Goal: Task Accomplishment & Management: Use online tool/utility

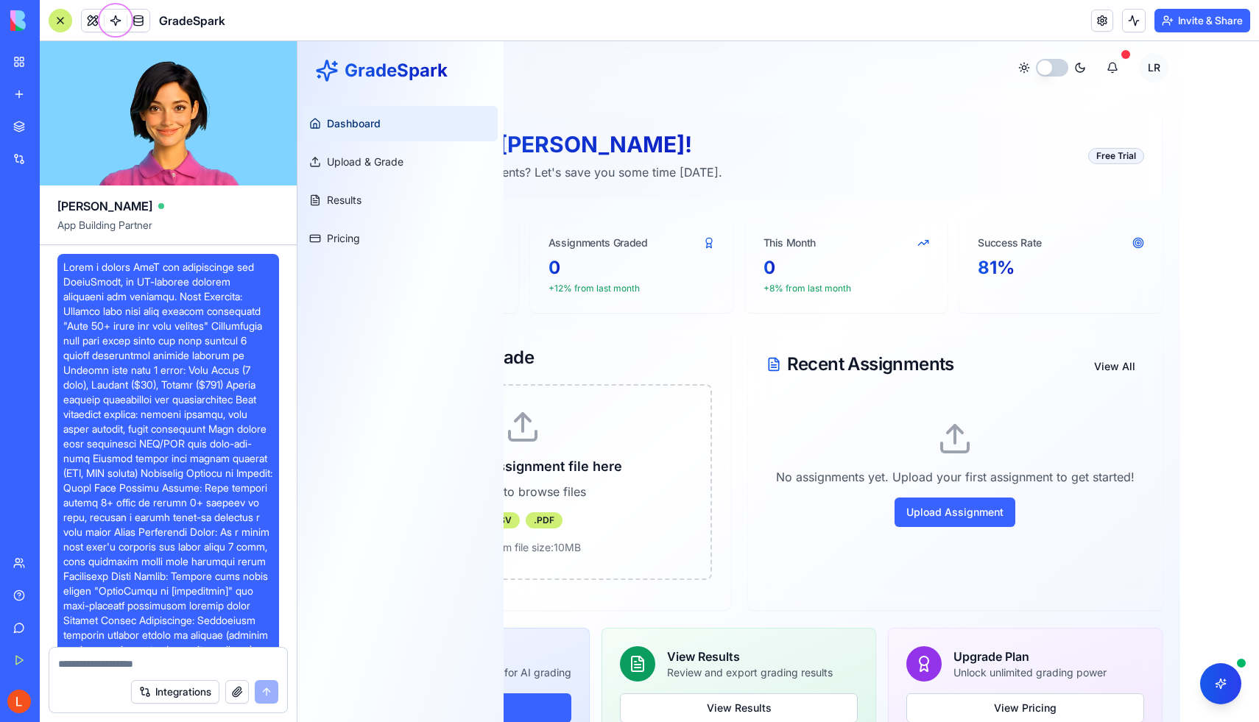
scroll to position [1368, 0]
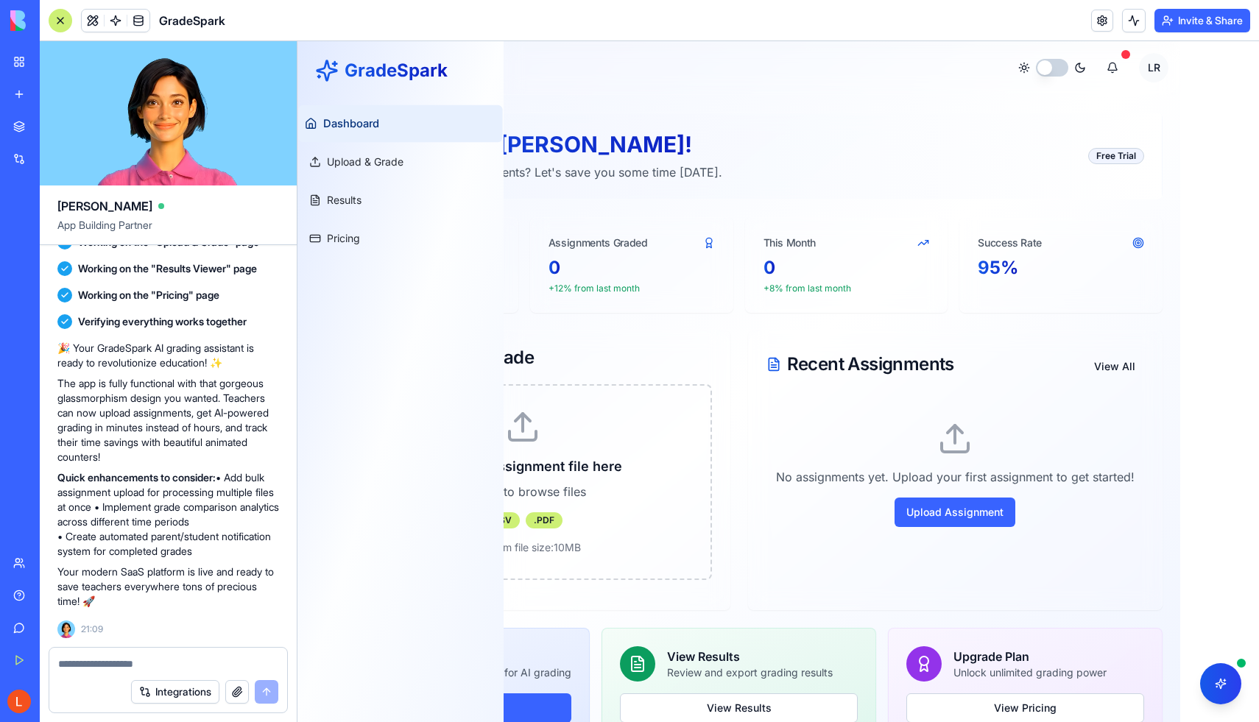
click at [401, 124] on link "Dashboard" at bounding box center [400, 123] width 204 height 37
click at [624, 116] on div "Welcome back, [PERSON_NAME] ! Ready to grade some assignments? Let's save you s…" at bounding box center [739, 156] width 848 height 87
click at [1051, 64] on button "button" at bounding box center [1052, 68] width 32 height 18
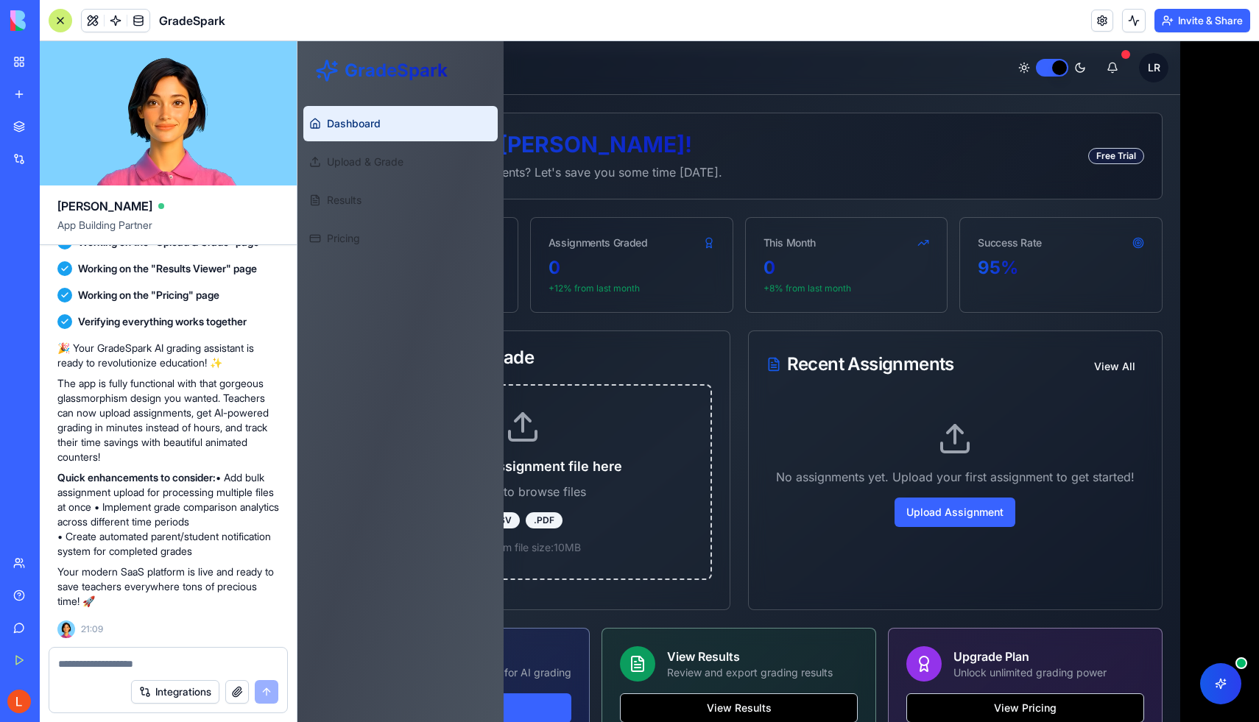
click at [1065, 68] on button "button" at bounding box center [1052, 68] width 32 height 18
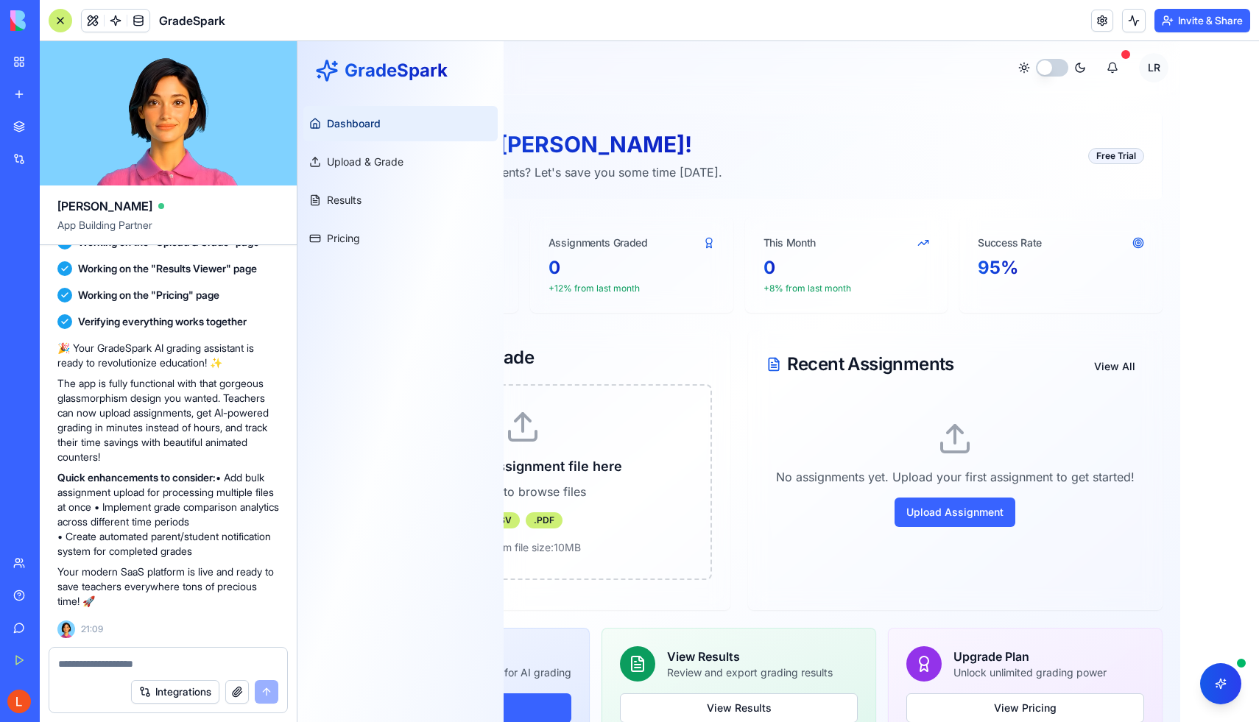
click at [1065, 68] on button "button" at bounding box center [1052, 68] width 32 height 18
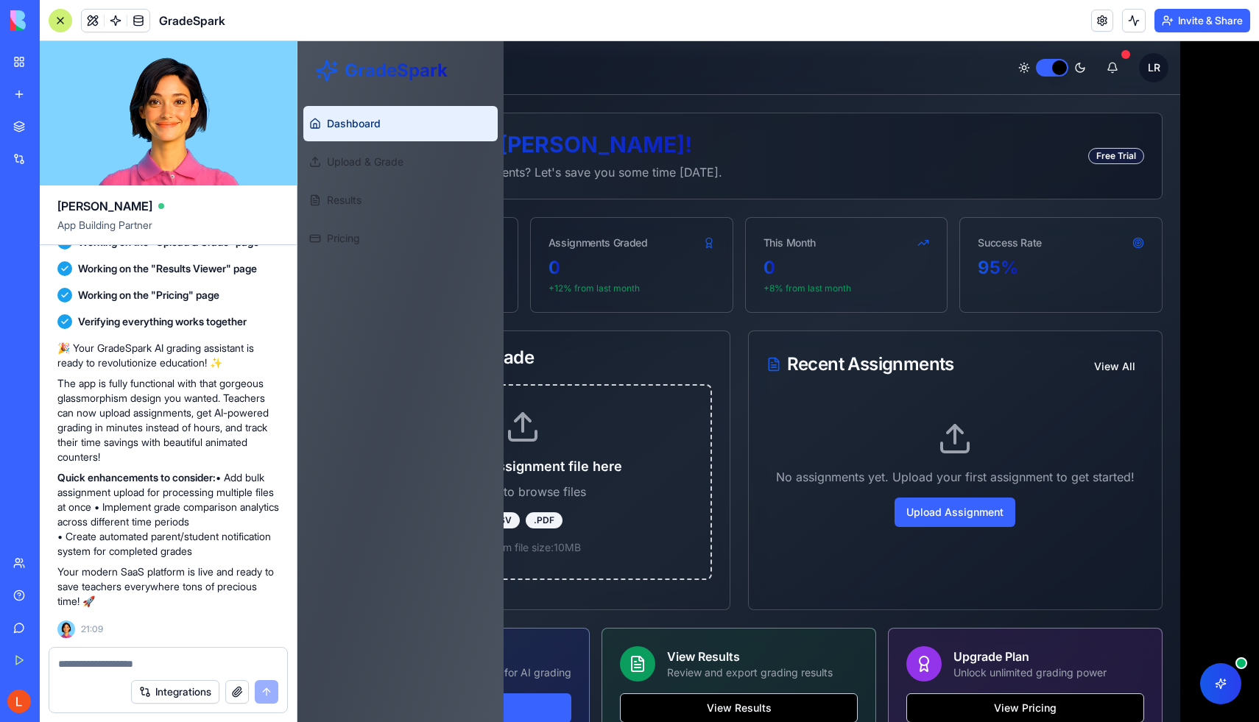
click at [1065, 68] on button "button" at bounding box center [1052, 68] width 32 height 18
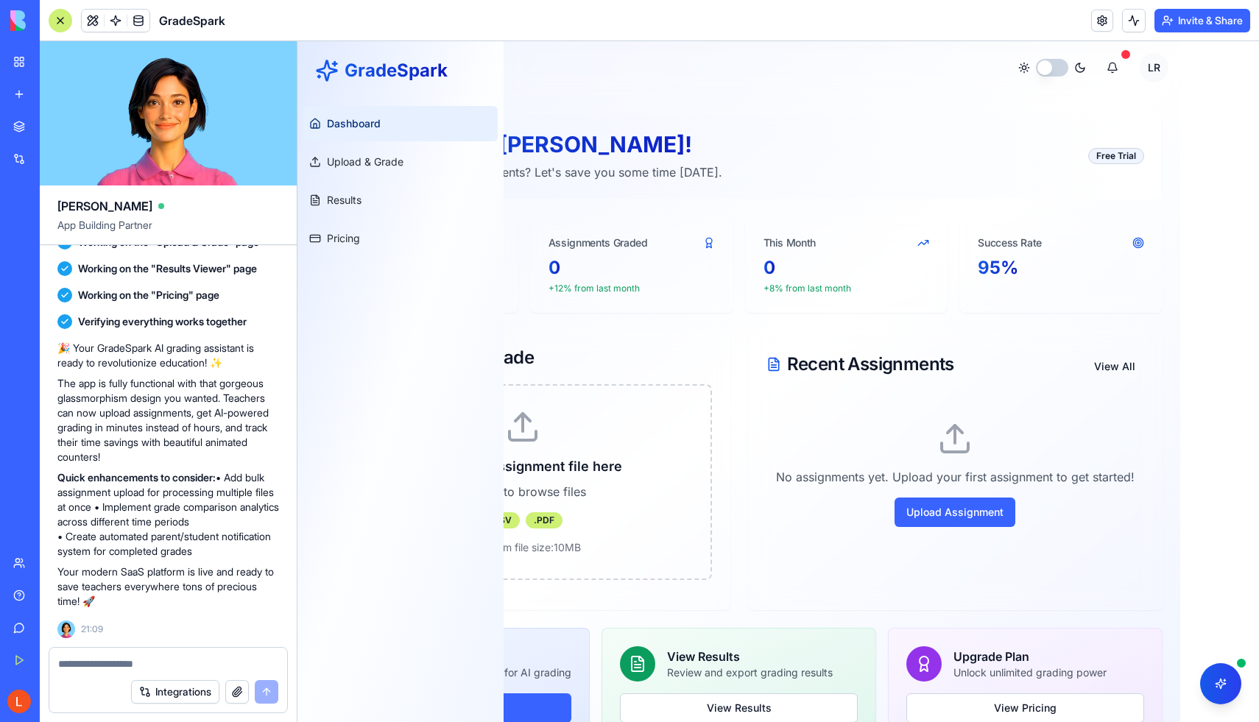
type button "on"
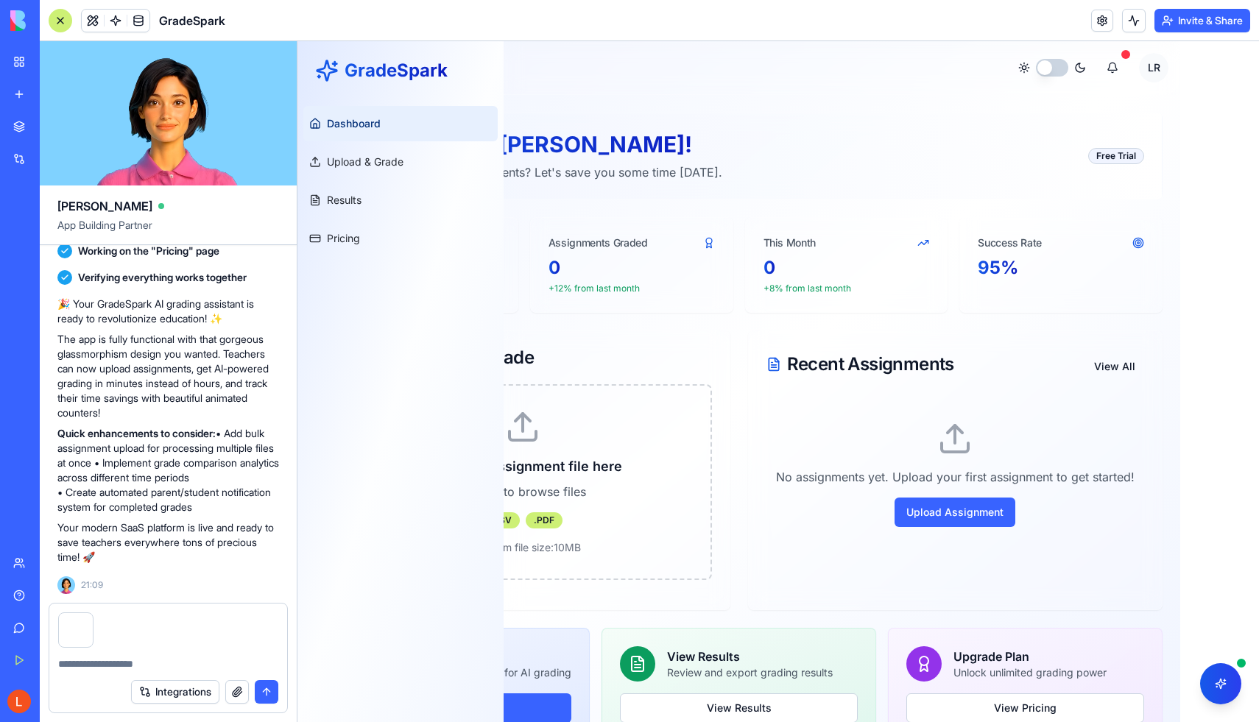
click at [191, 666] on textarea at bounding box center [168, 664] width 220 height 15
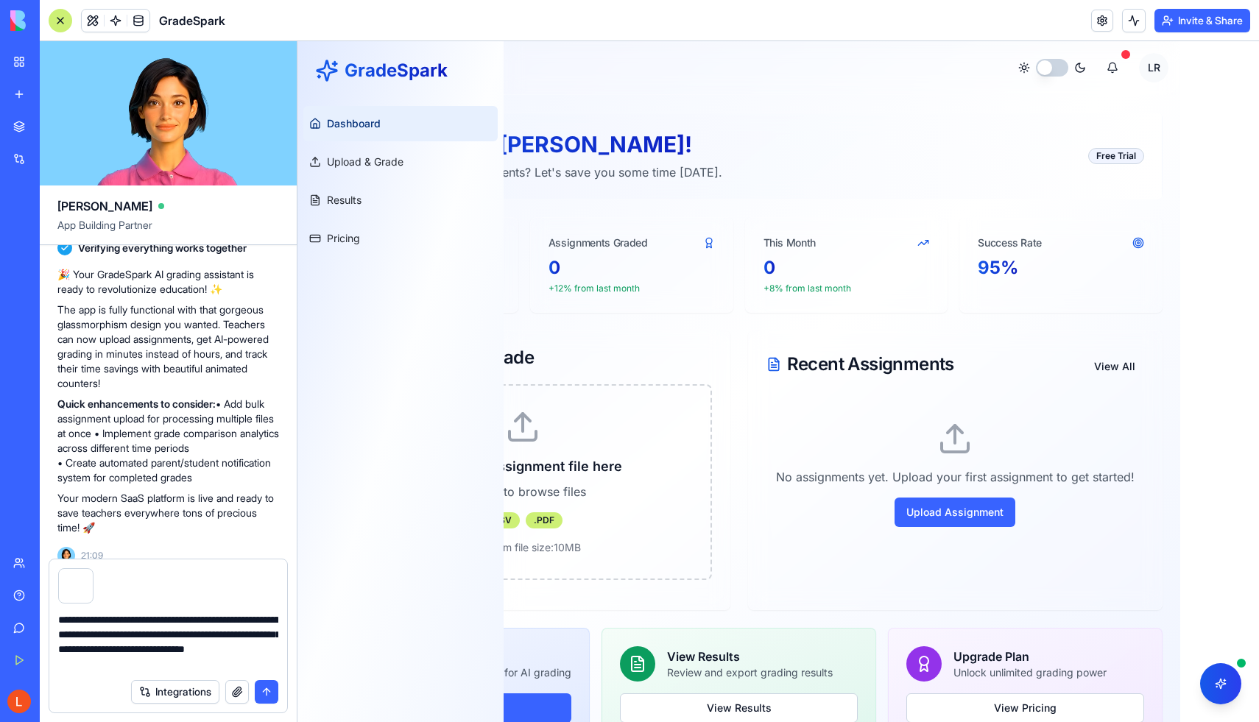
type textarea "**********"
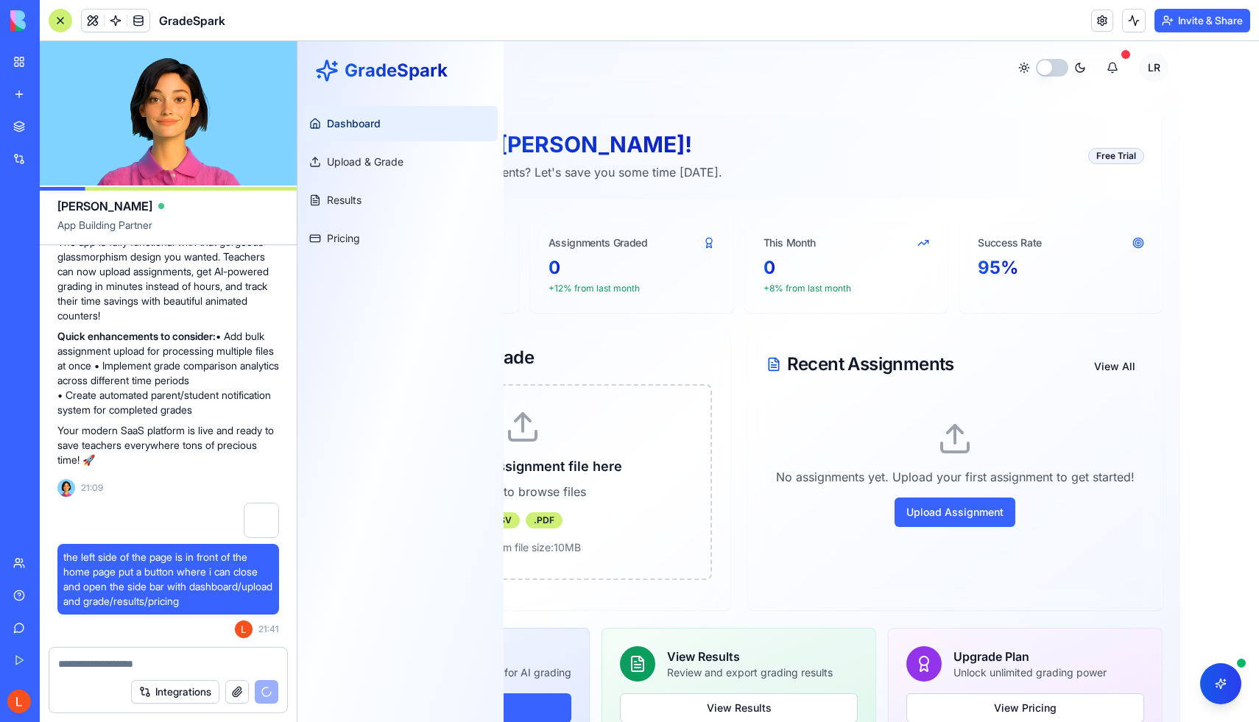
scroll to position [37, 0]
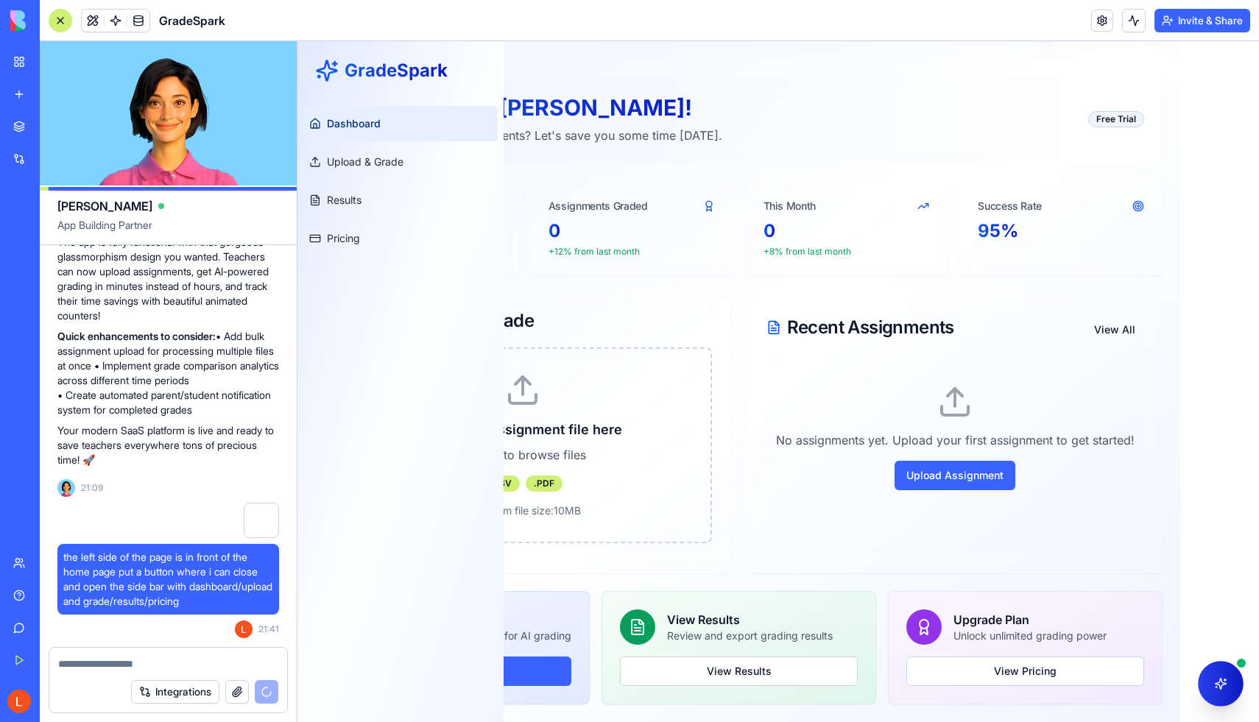
click at [1220, 687] on button at bounding box center [1221, 684] width 46 height 46
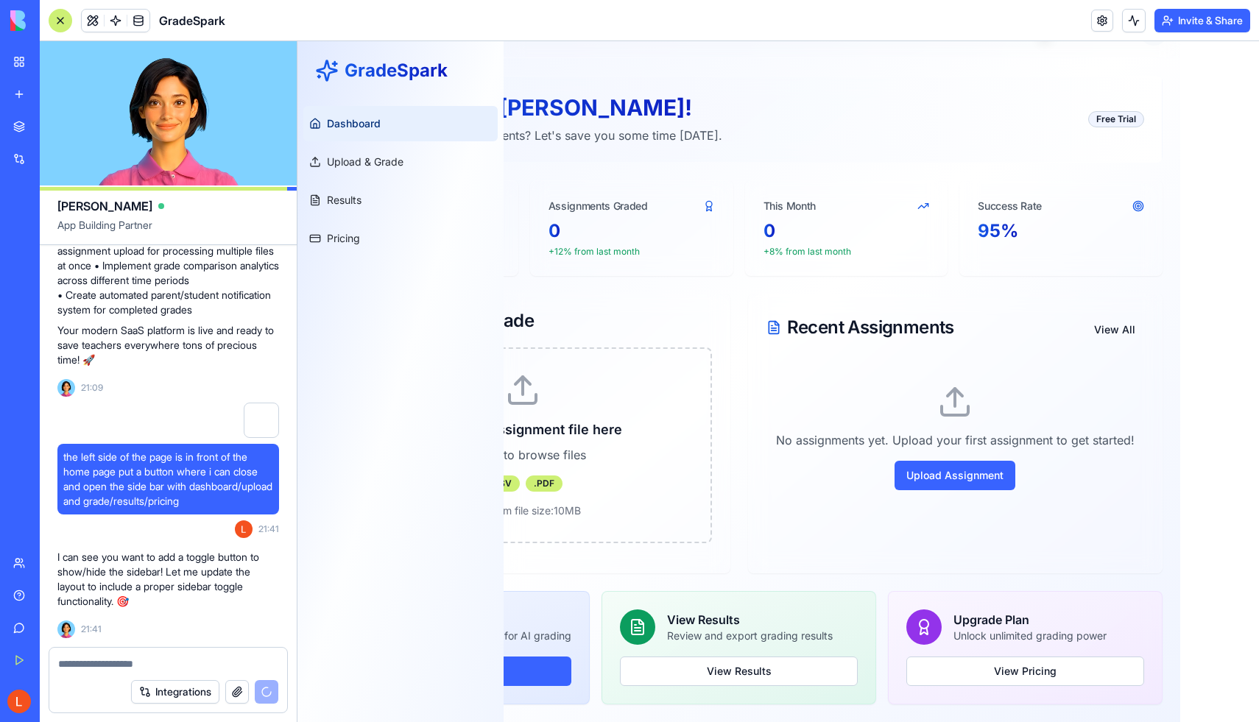
scroll to position [1651, 0]
